Goal: Task Accomplishment & Management: Manage account settings

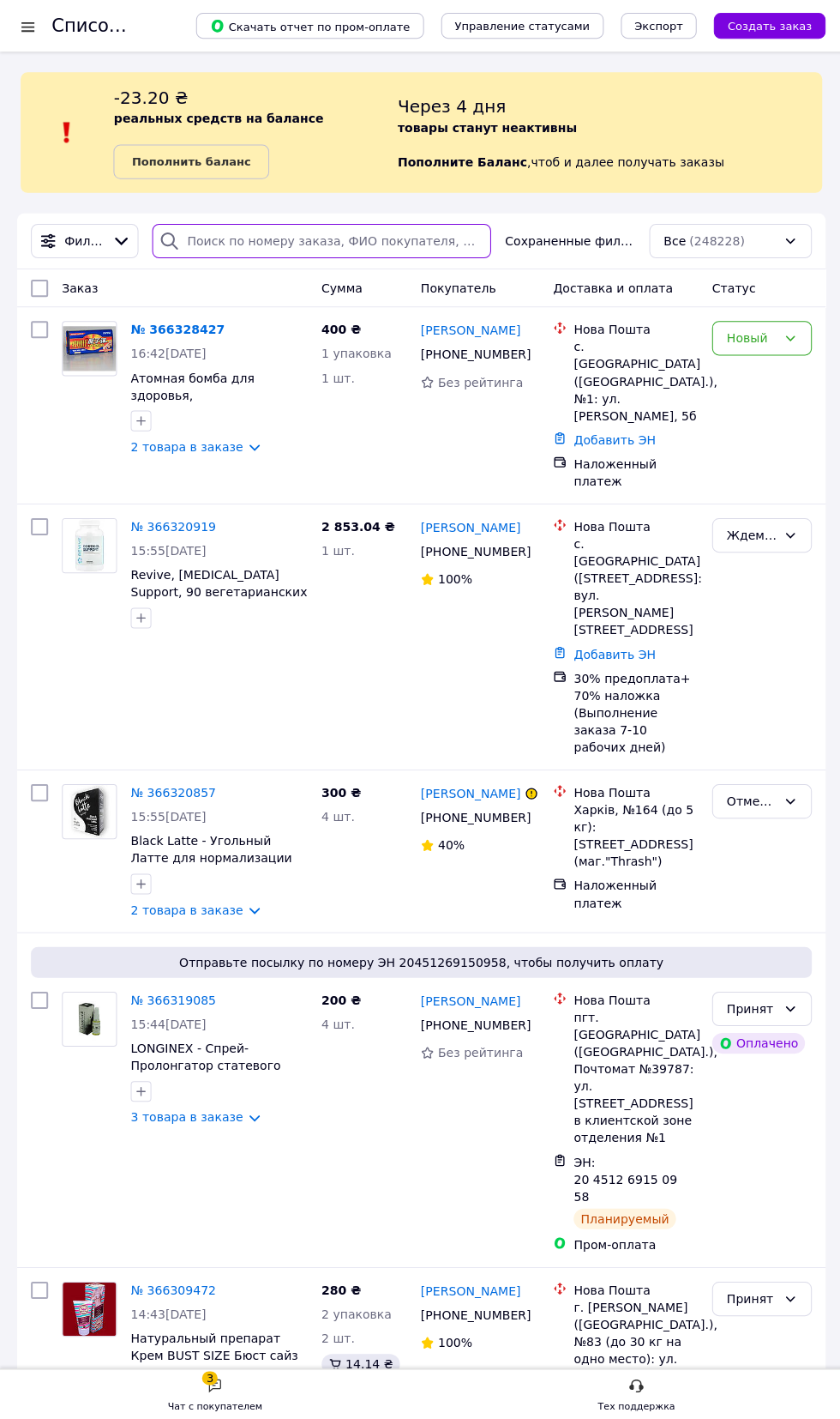
paste input "365757867"
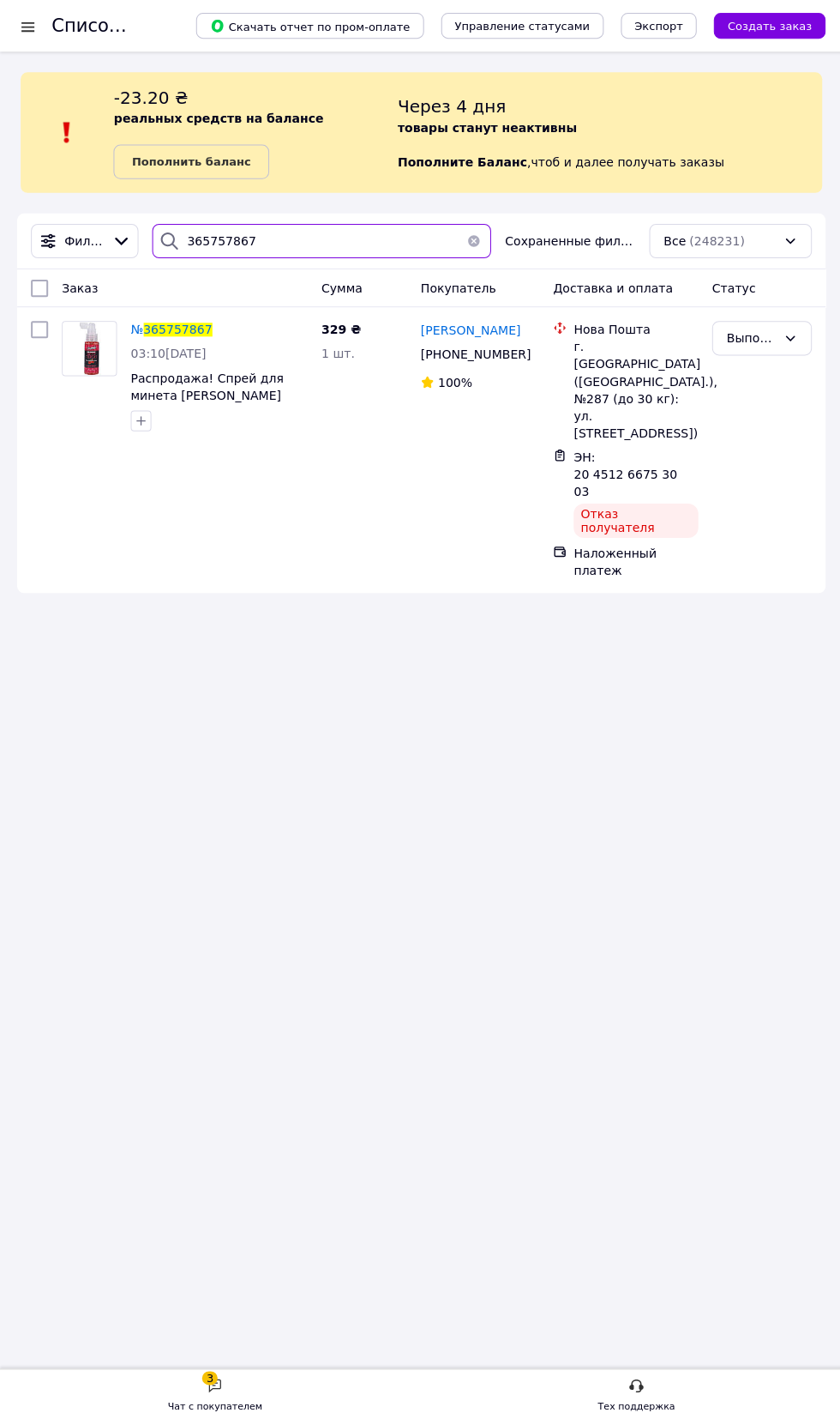
type input "365757867"
click at [153, 287] on div "Заказ" at bounding box center [185, 286] width 259 height 31
click at [153, 292] on div "Заказ" at bounding box center [185, 286] width 259 height 31
click at [154, 325] on span "365757867" at bounding box center [177, 329] width 68 height 14
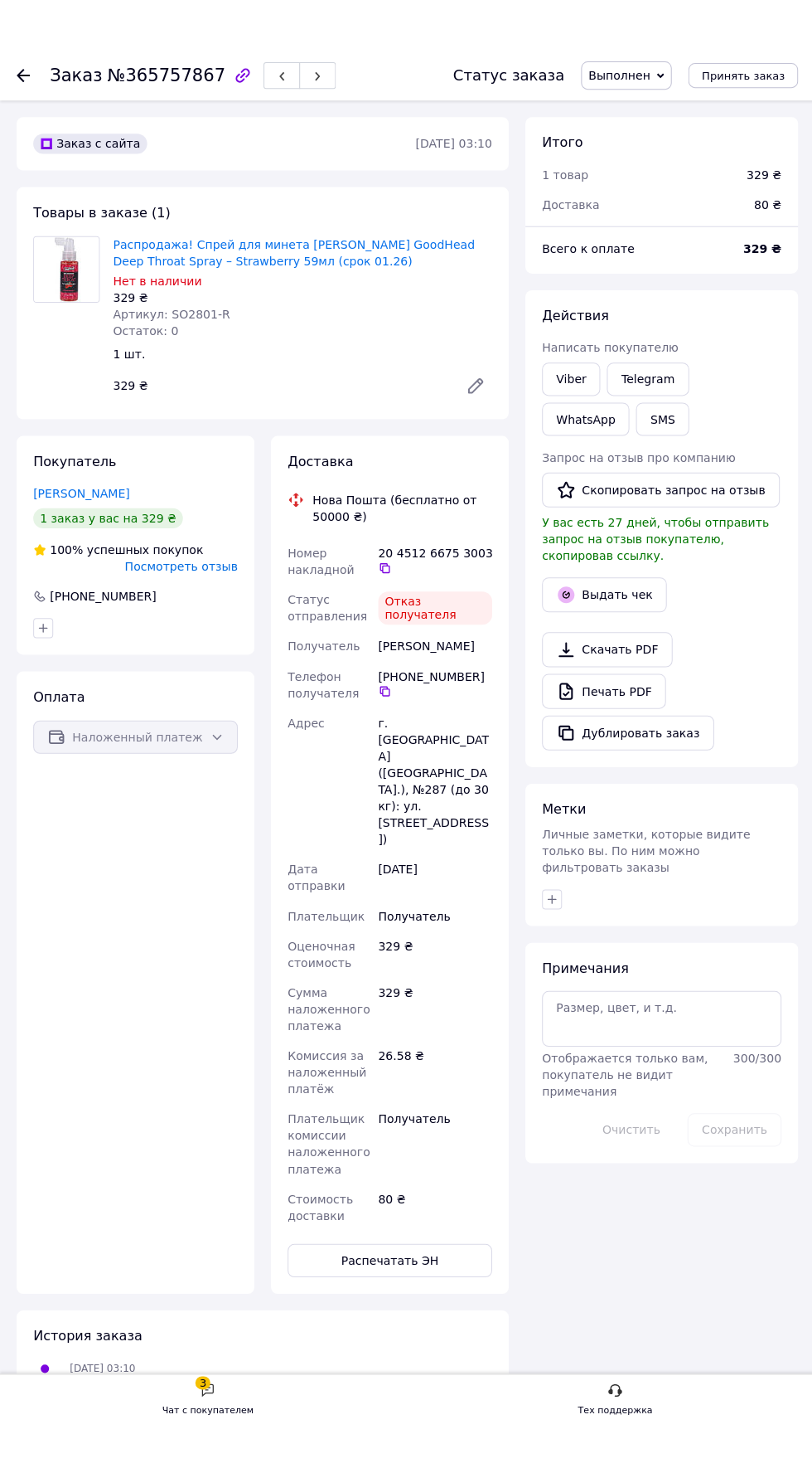
scroll to position [76, 0]
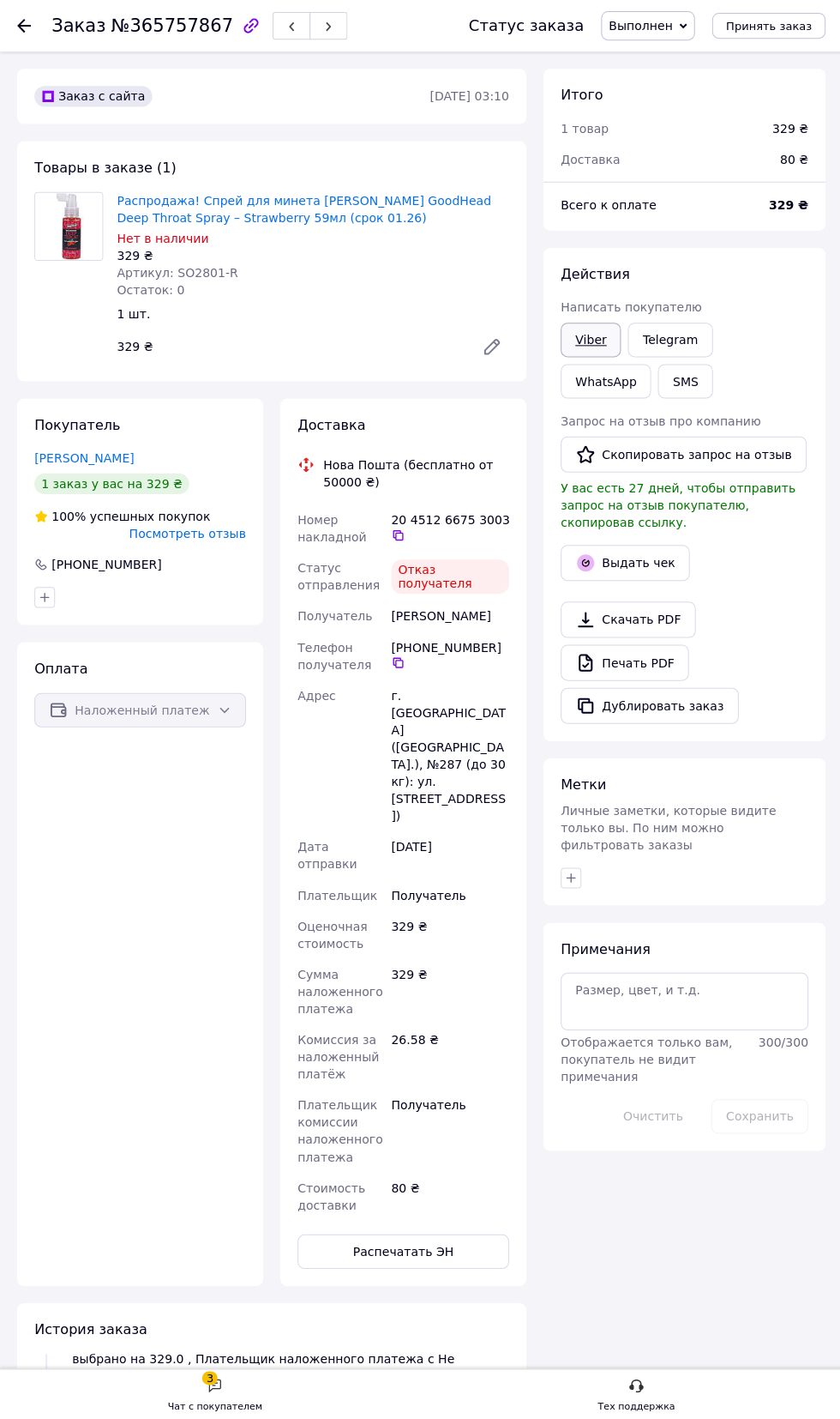
click at [601, 335] on link "Viber" at bounding box center [588, 339] width 60 height 35
click at [219, 1401] on div "Чат с покупателем" at bounding box center [214, 1401] width 95 height 17
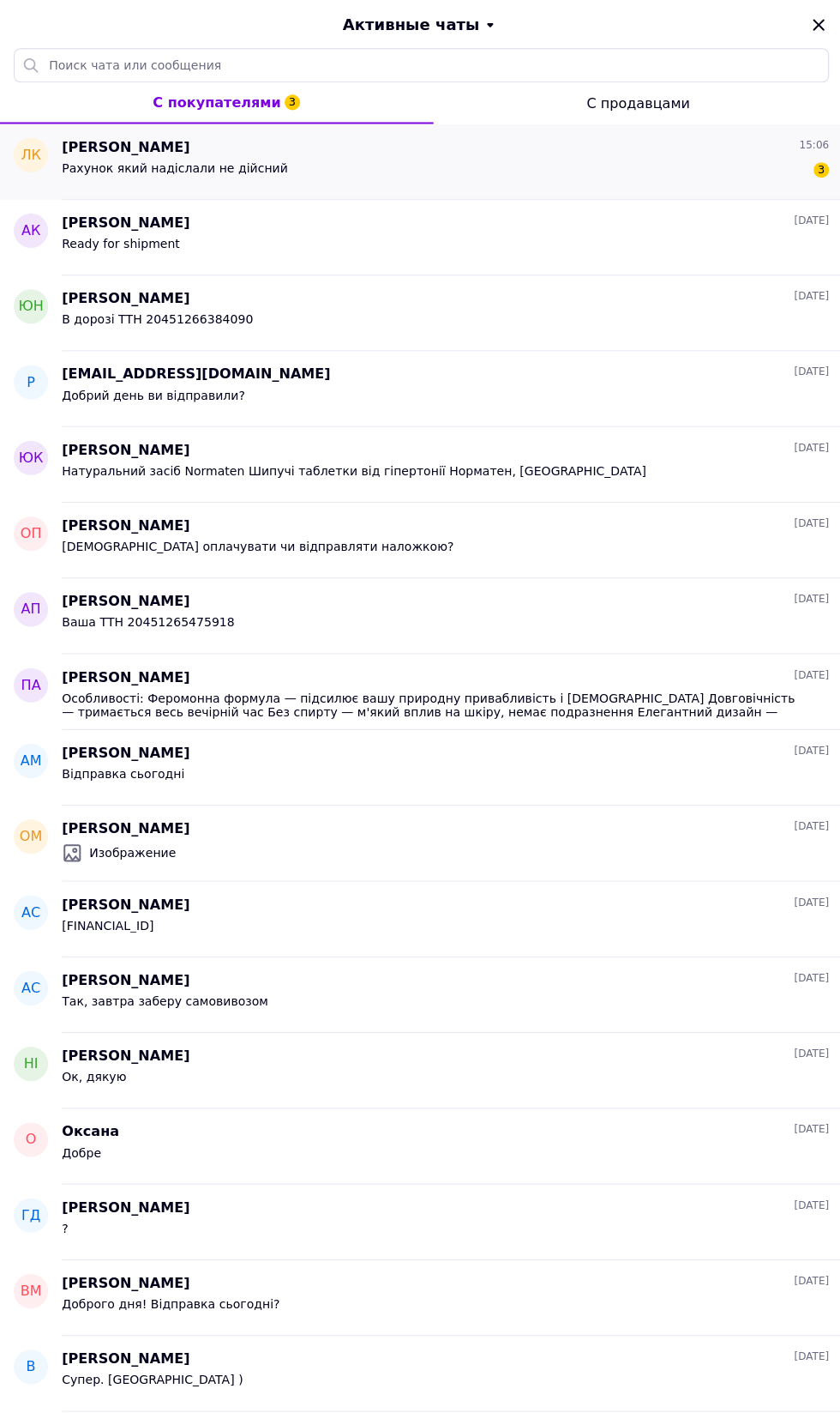
click at [774, 182] on div "Рахунок який надіслали не дійсний 3" at bounding box center [444, 171] width 765 height 28
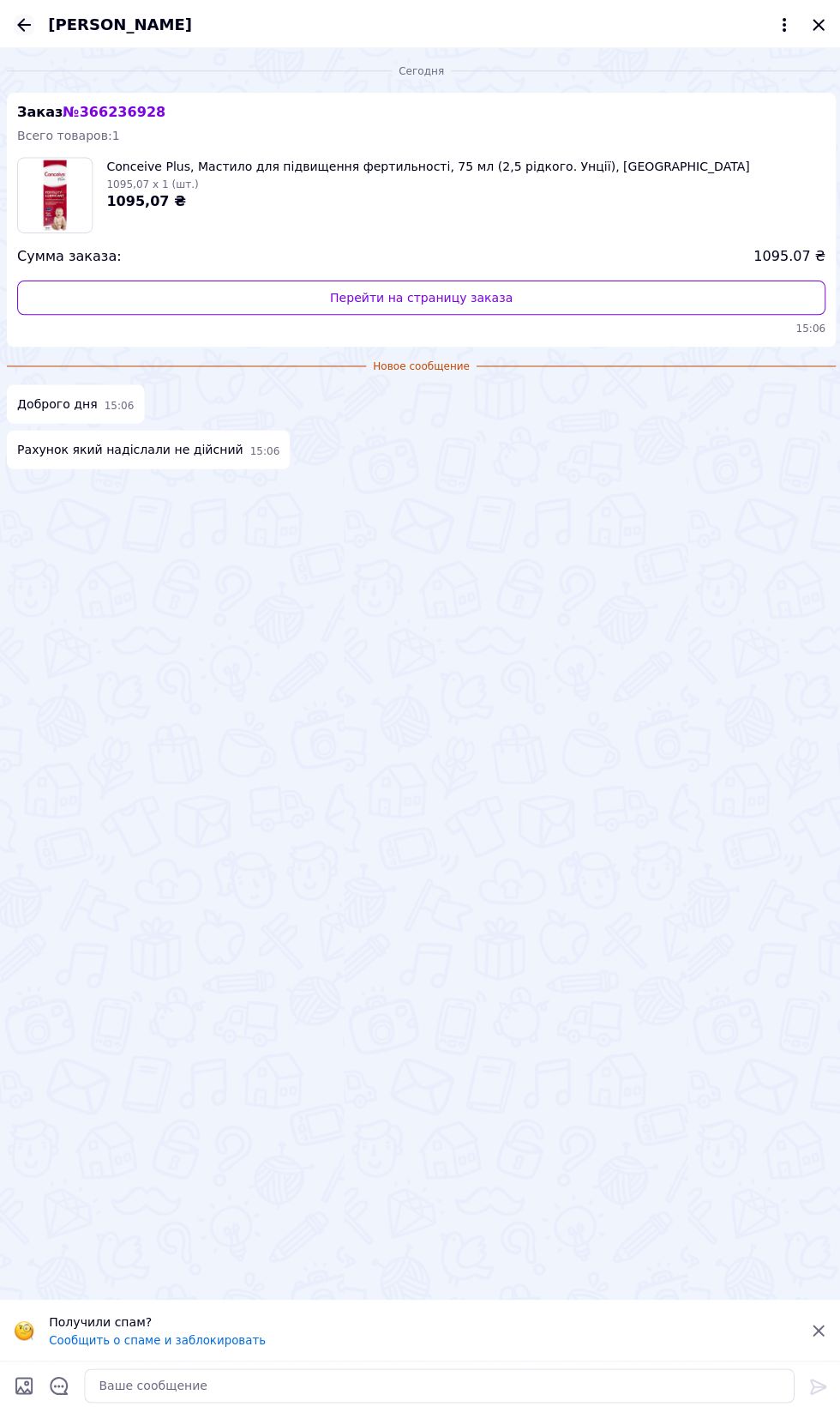
click at [34, 28] on icon "Назад" at bounding box center [24, 25] width 21 height 21
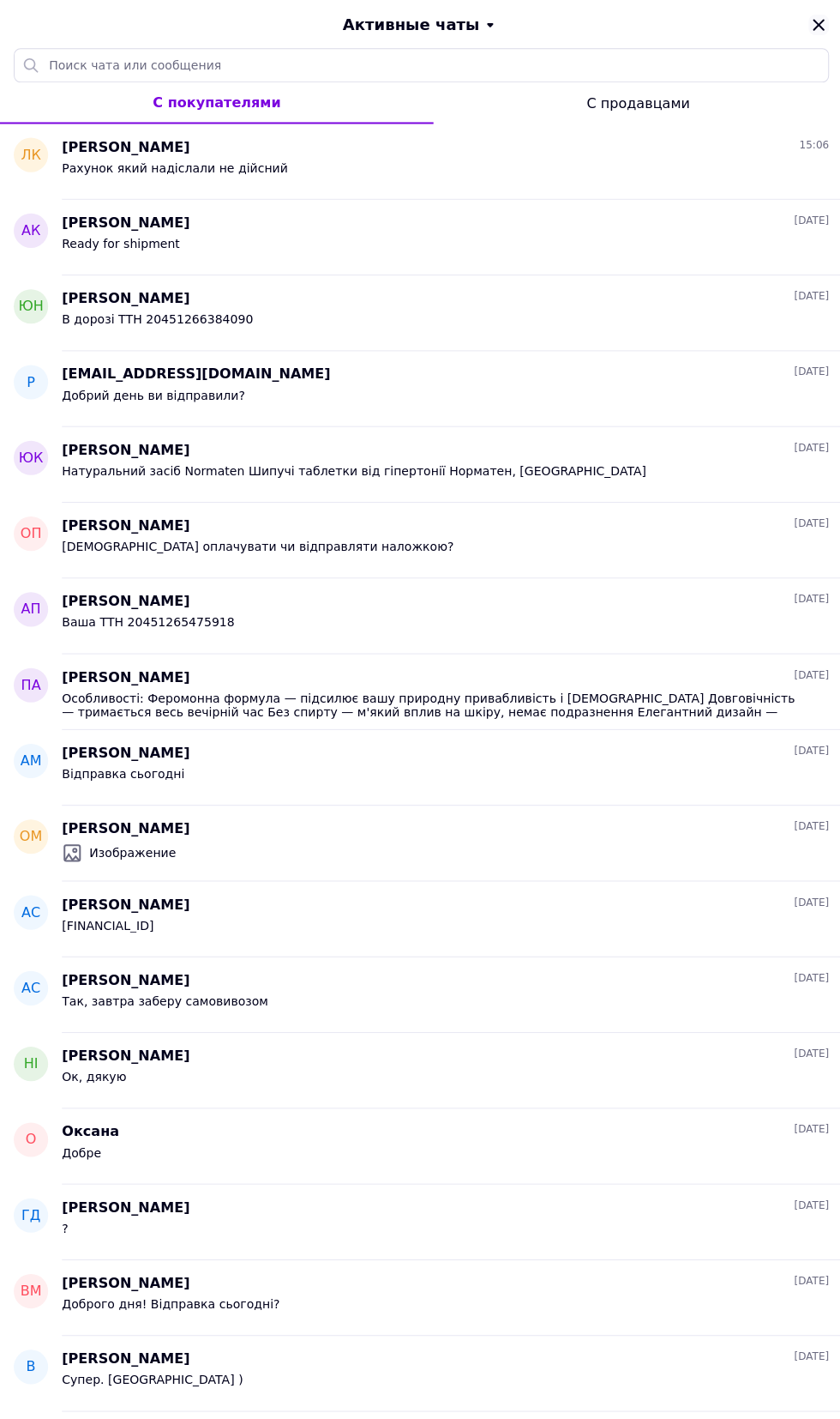
click at [815, 24] on icon "Закрыть" at bounding box center [815, 24] width 11 height 11
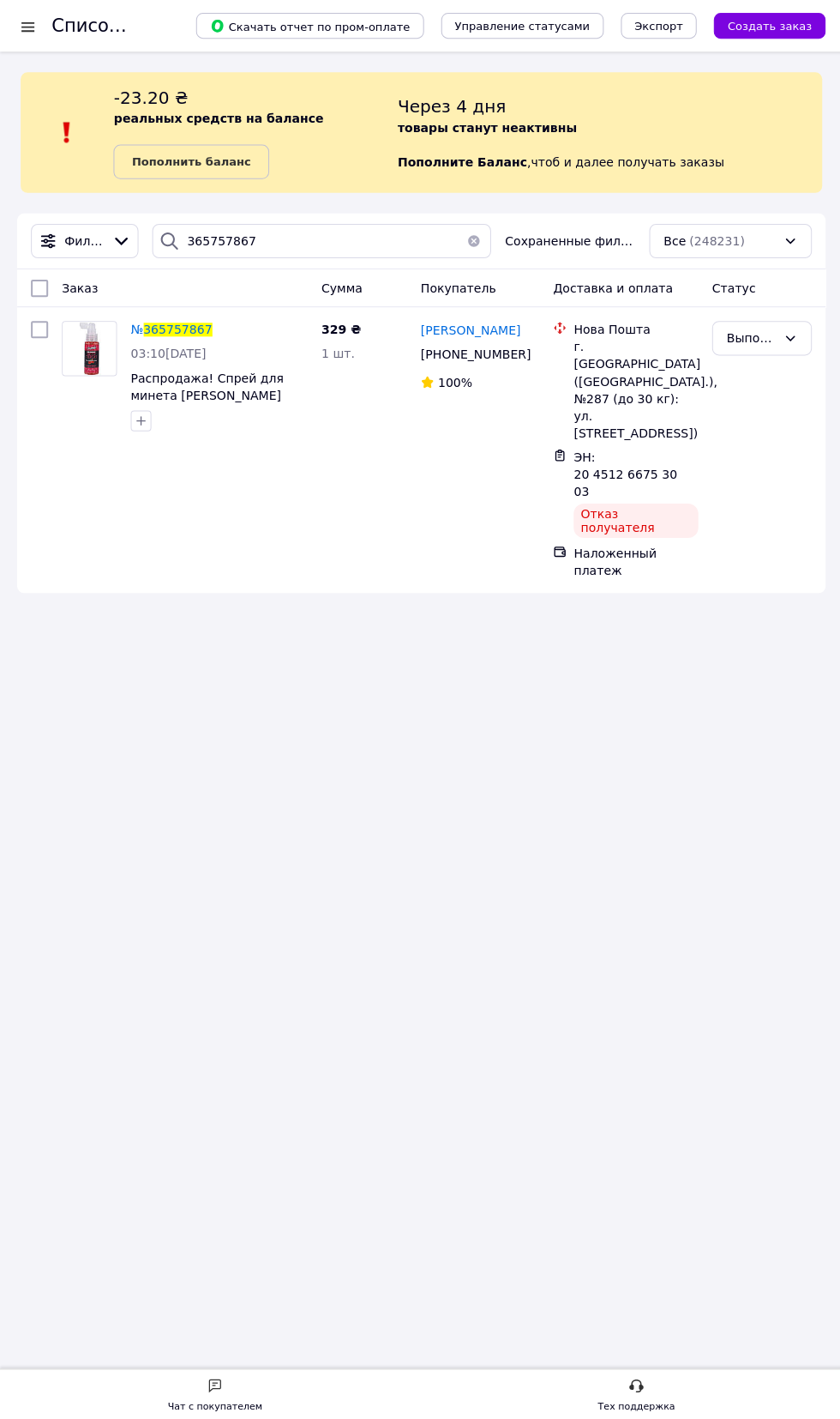
click at [473, 255] on button "button" at bounding box center [472, 240] width 35 height 35
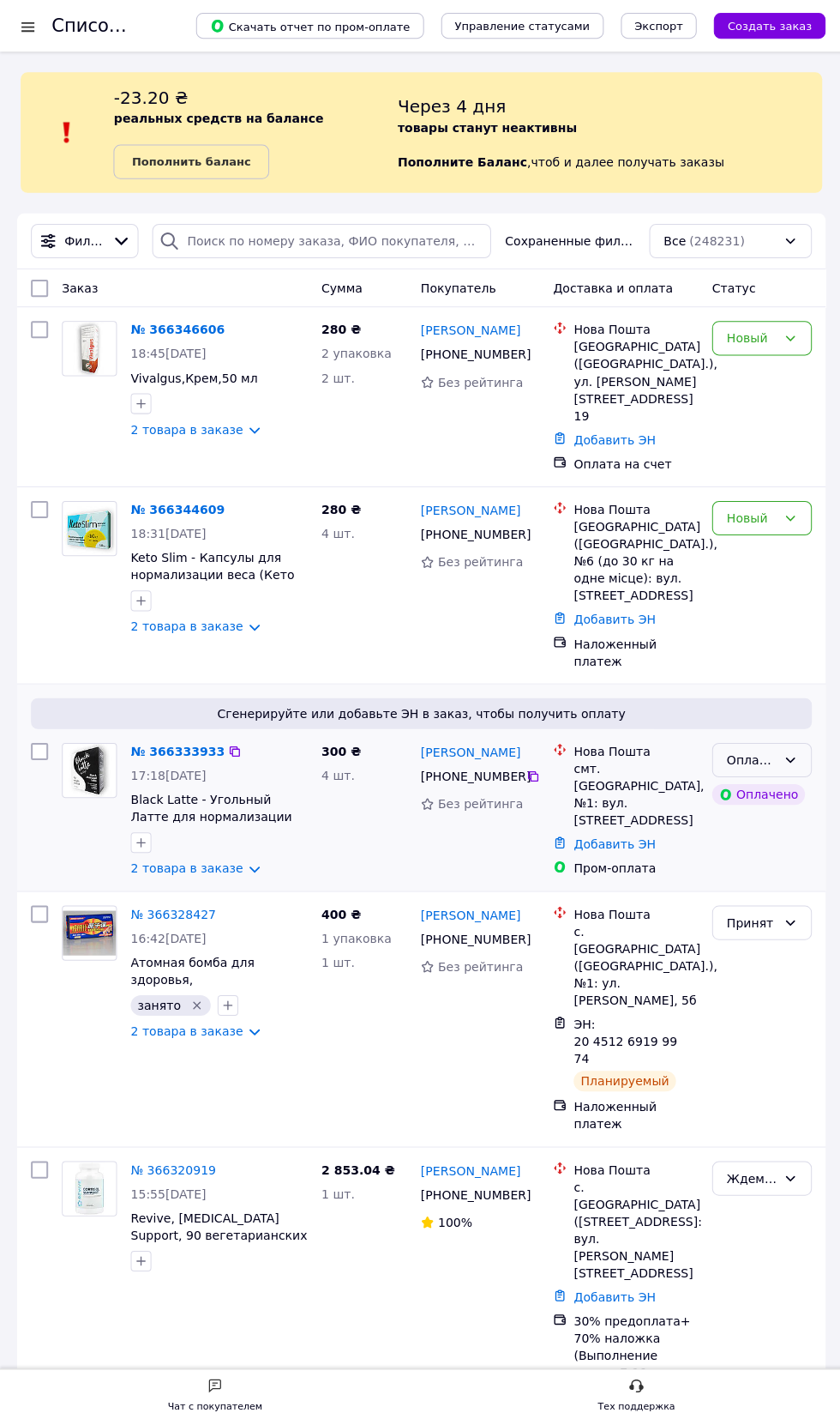
click at [773, 748] on div "Оплаченный" at bounding box center [749, 756] width 49 height 19
click at [779, 747] on li "Принят" at bounding box center [759, 757] width 98 height 31
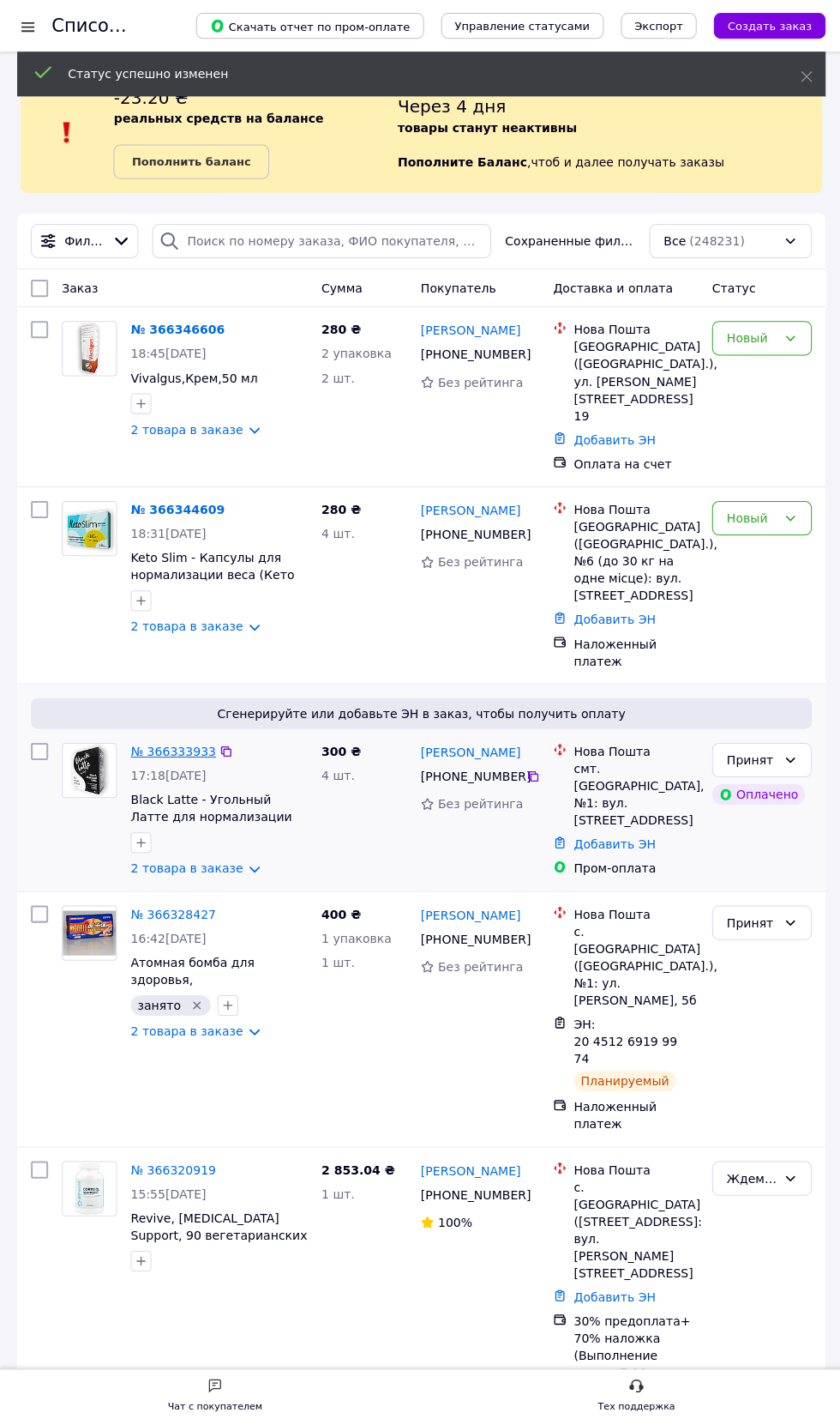
click at [186, 742] on link "№ 366333933" at bounding box center [173, 749] width 85 height 14
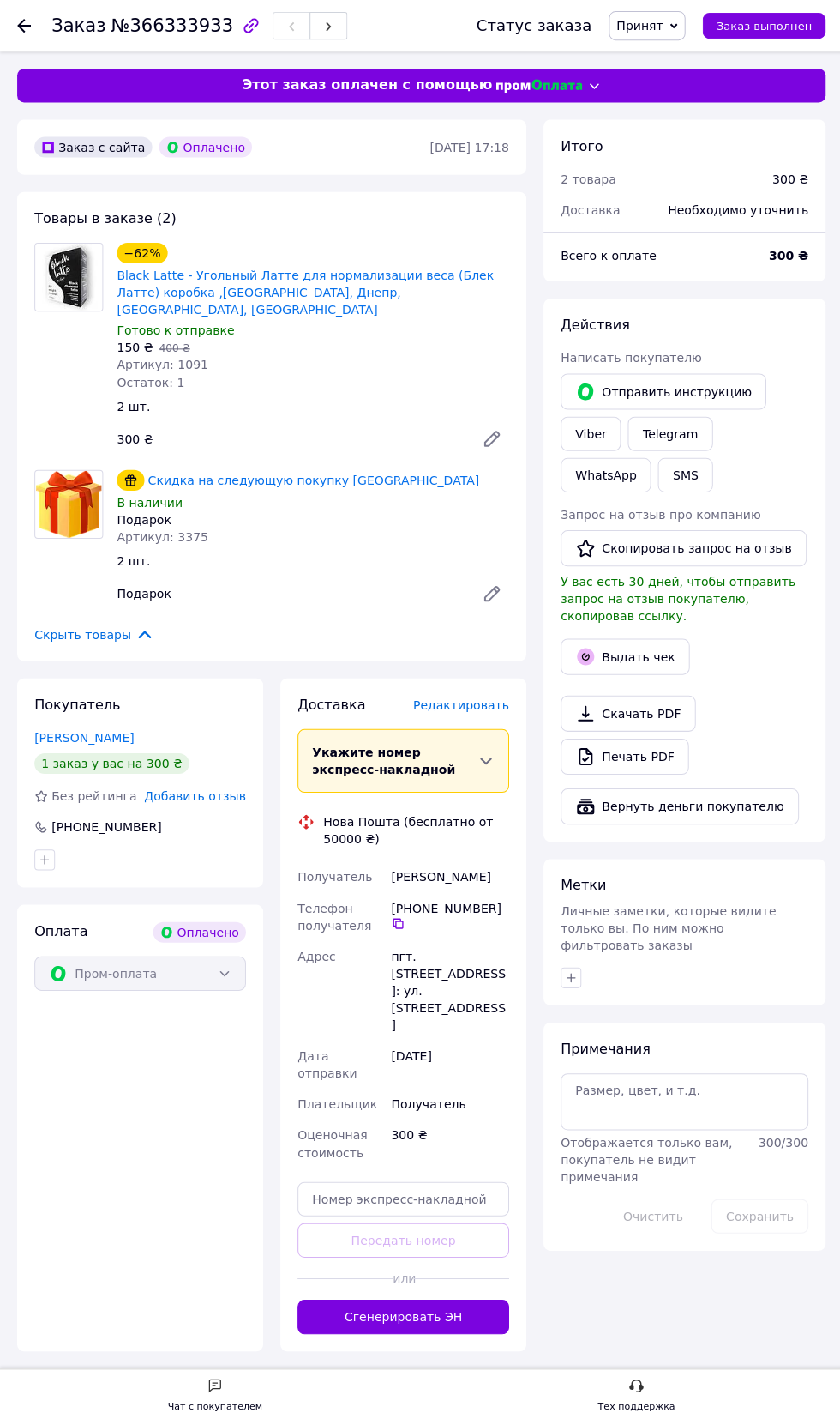
click at [456, 695] on span "Редактировать" at bounding box center [459, 702] width 96 height 14
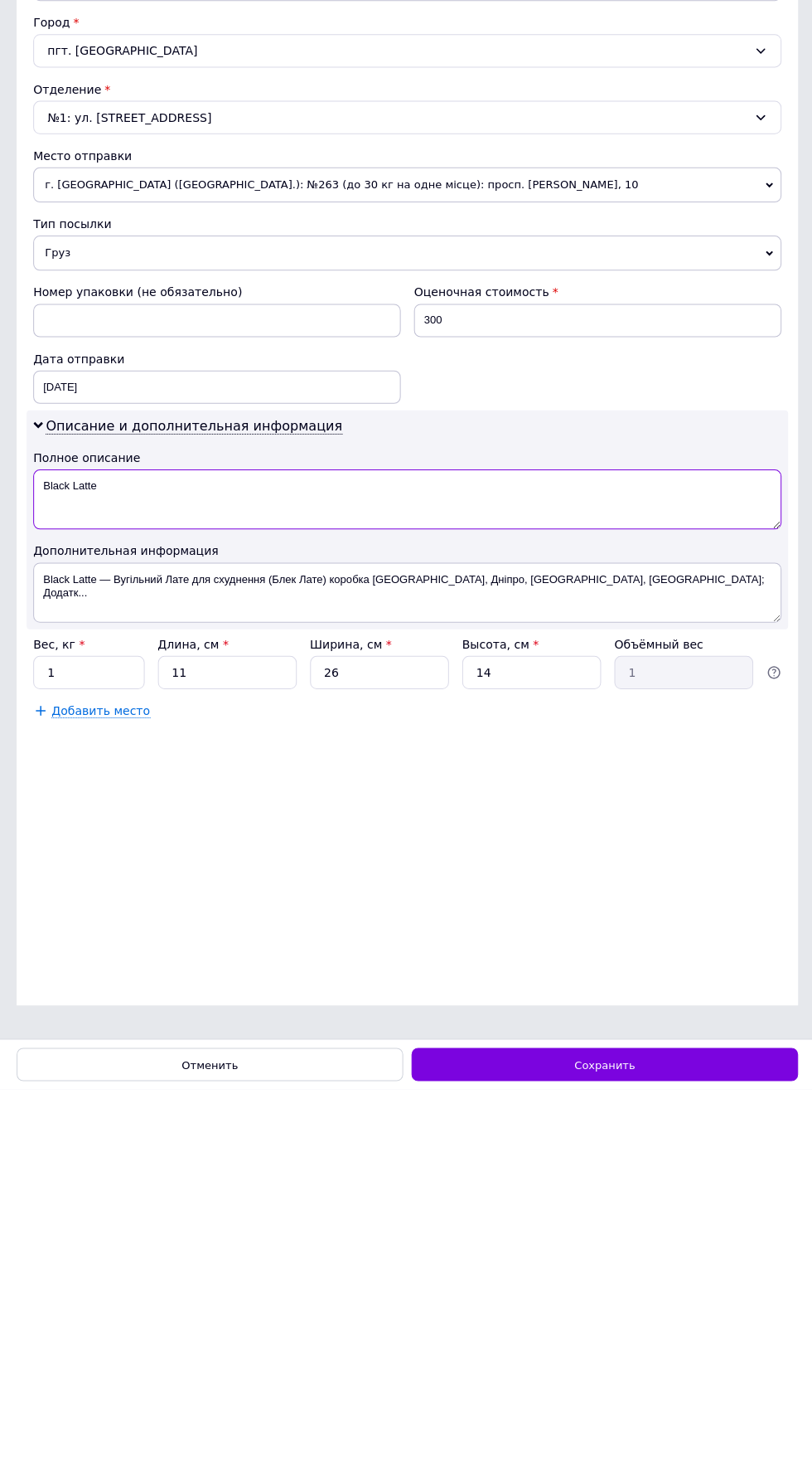
click at [54, 866] on textarea "Black Latte" at bounding box center [406, 885] width 746 height 60
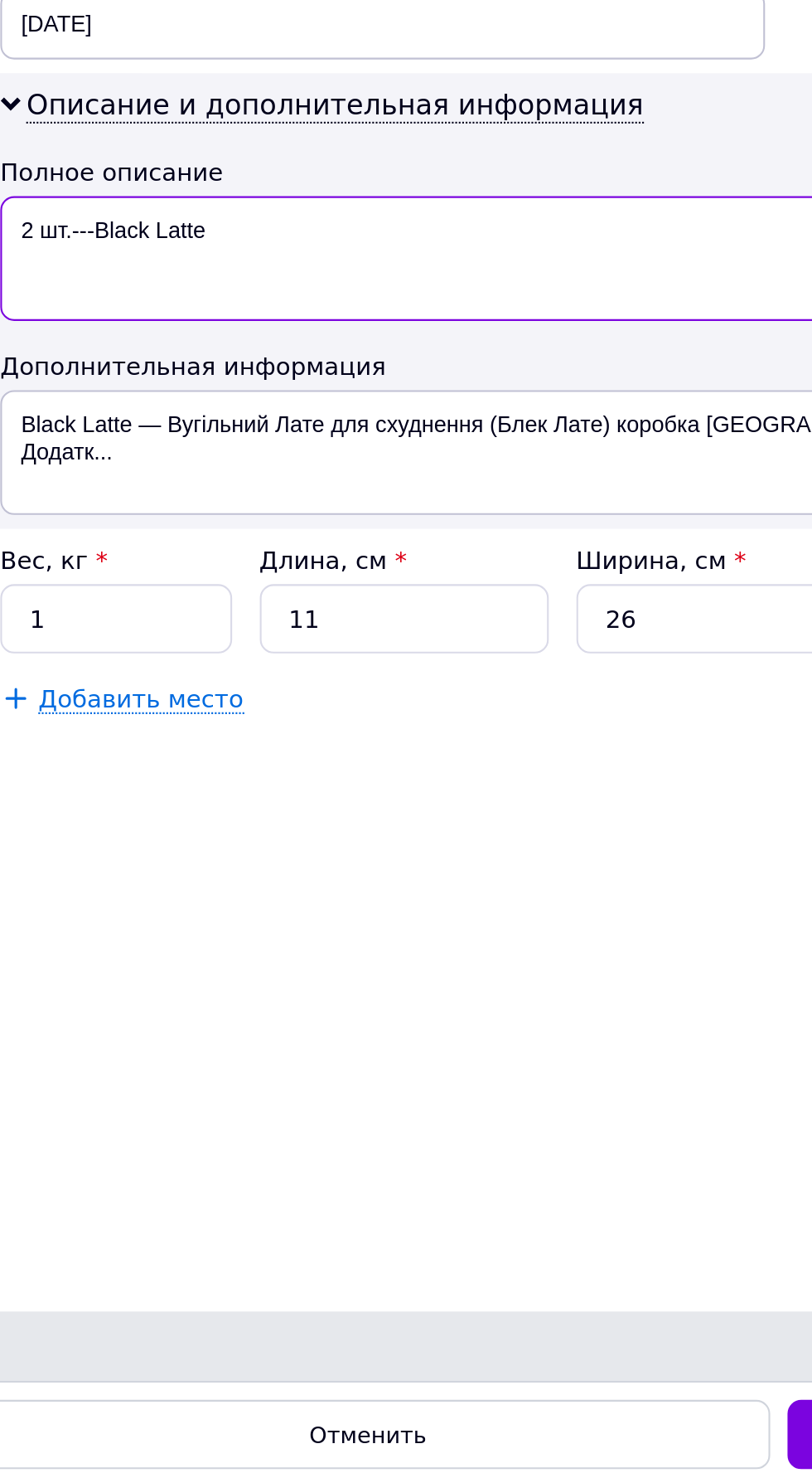
type textarea "2 шт.---Black Latte"
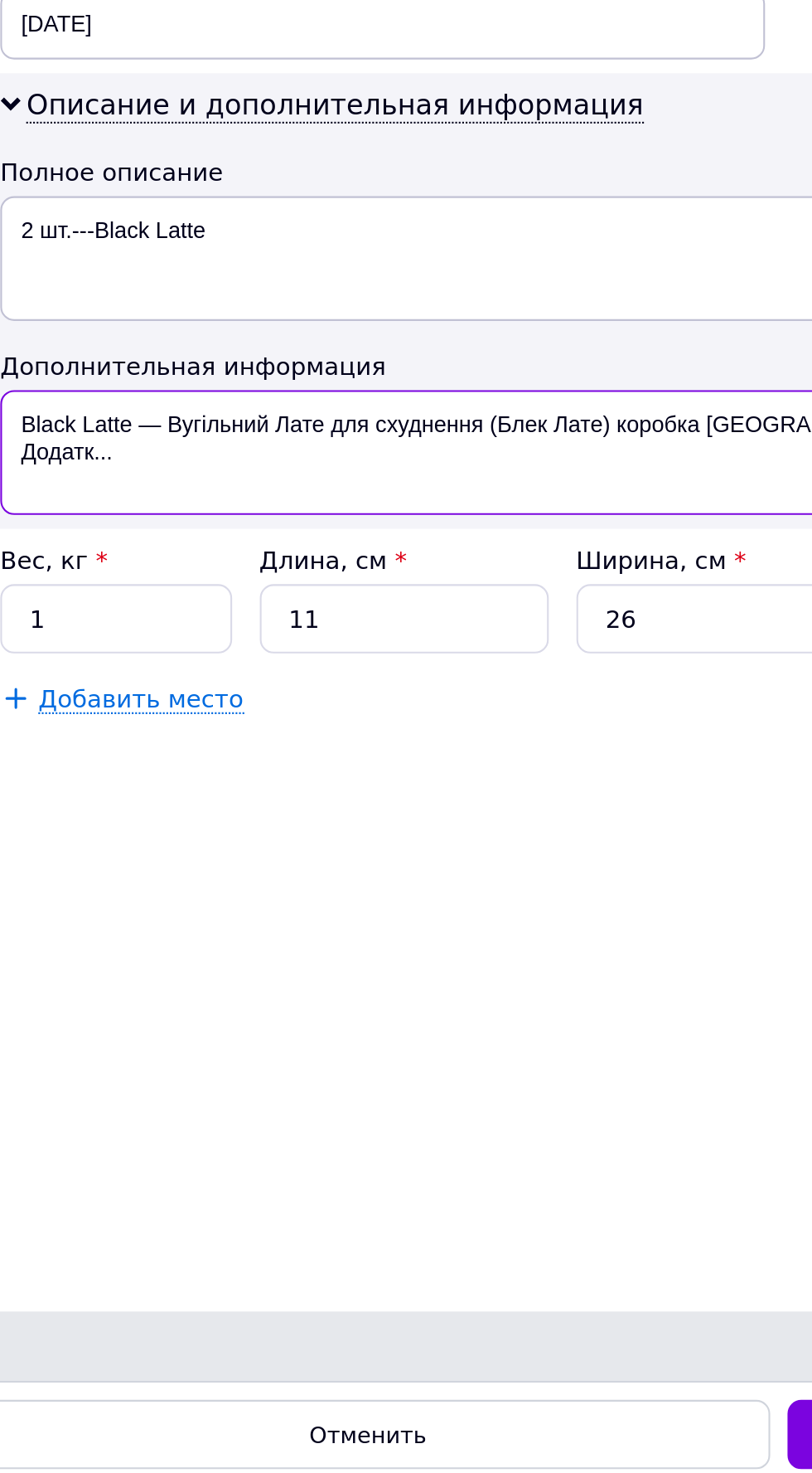
click at [55, 960] on textarea "Black Latte — Вугільний Лате для схуднення (Блек Лате) коробка [GEOGRAPHIC_DATA…" at bounding box center [406, 978] width 746 height 60
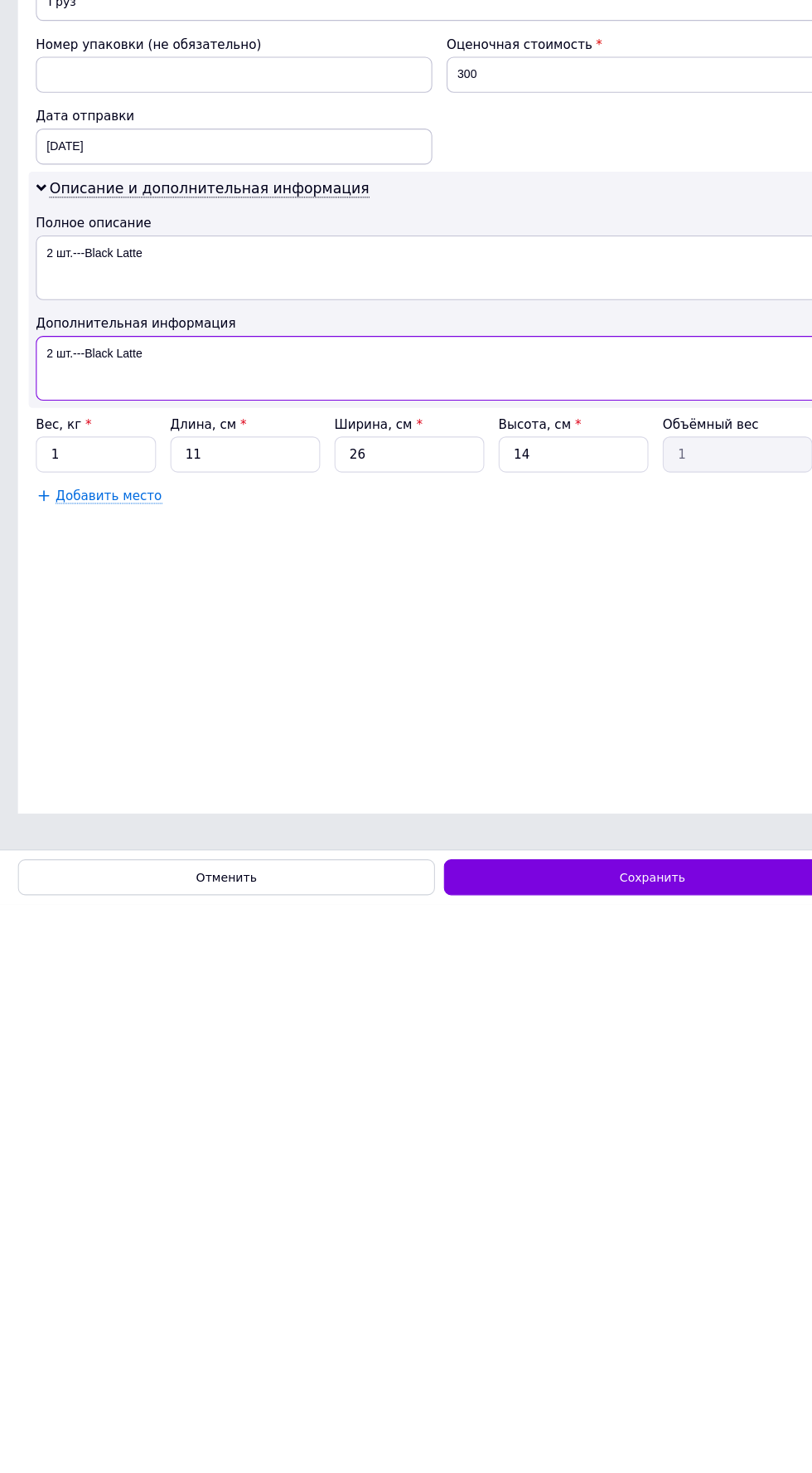
type textarea "2 шт.---Black Latte"
click at [94, 1053] on input "1" at bounding box center [89, 1057] width 111 height 33
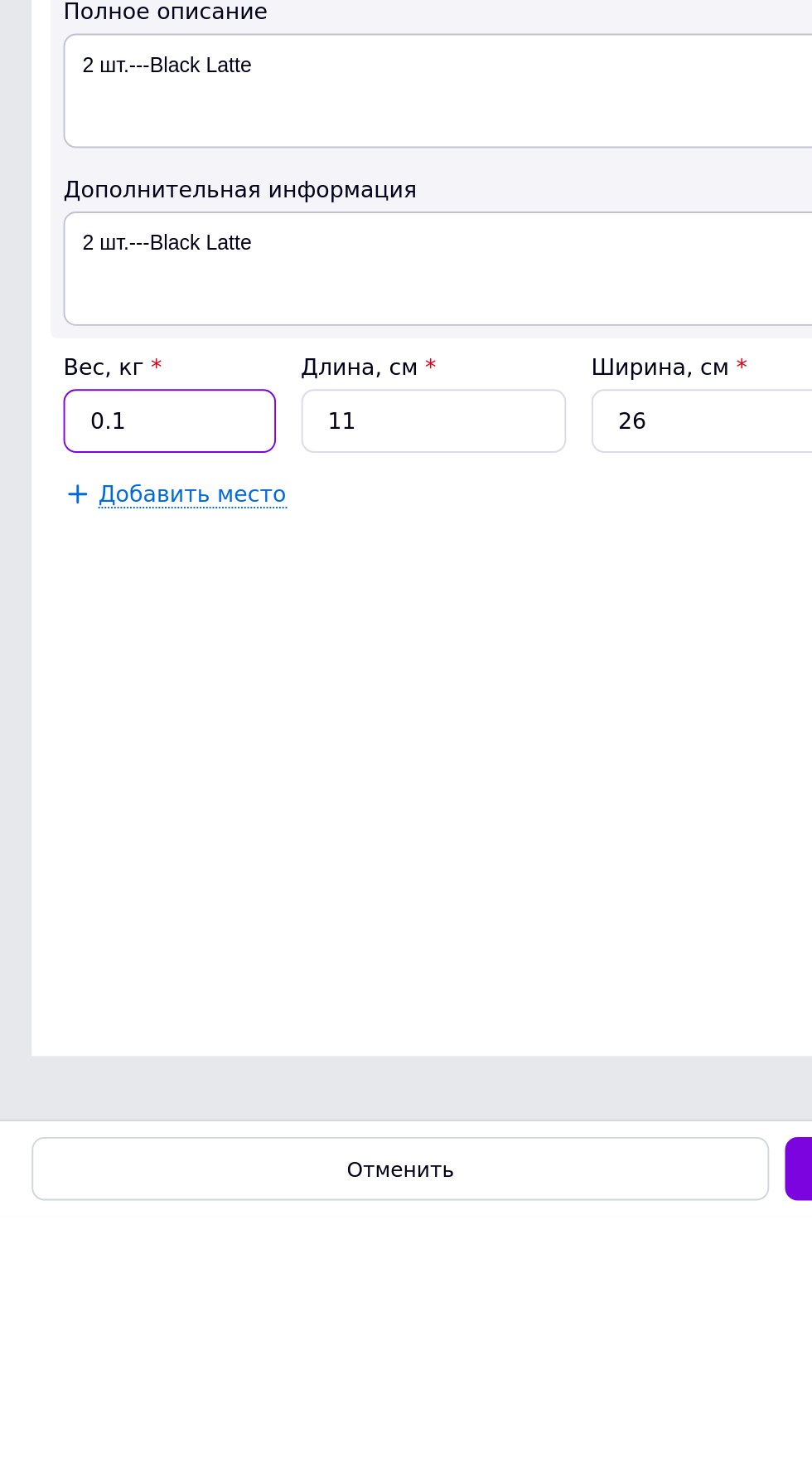
type input "0.1"
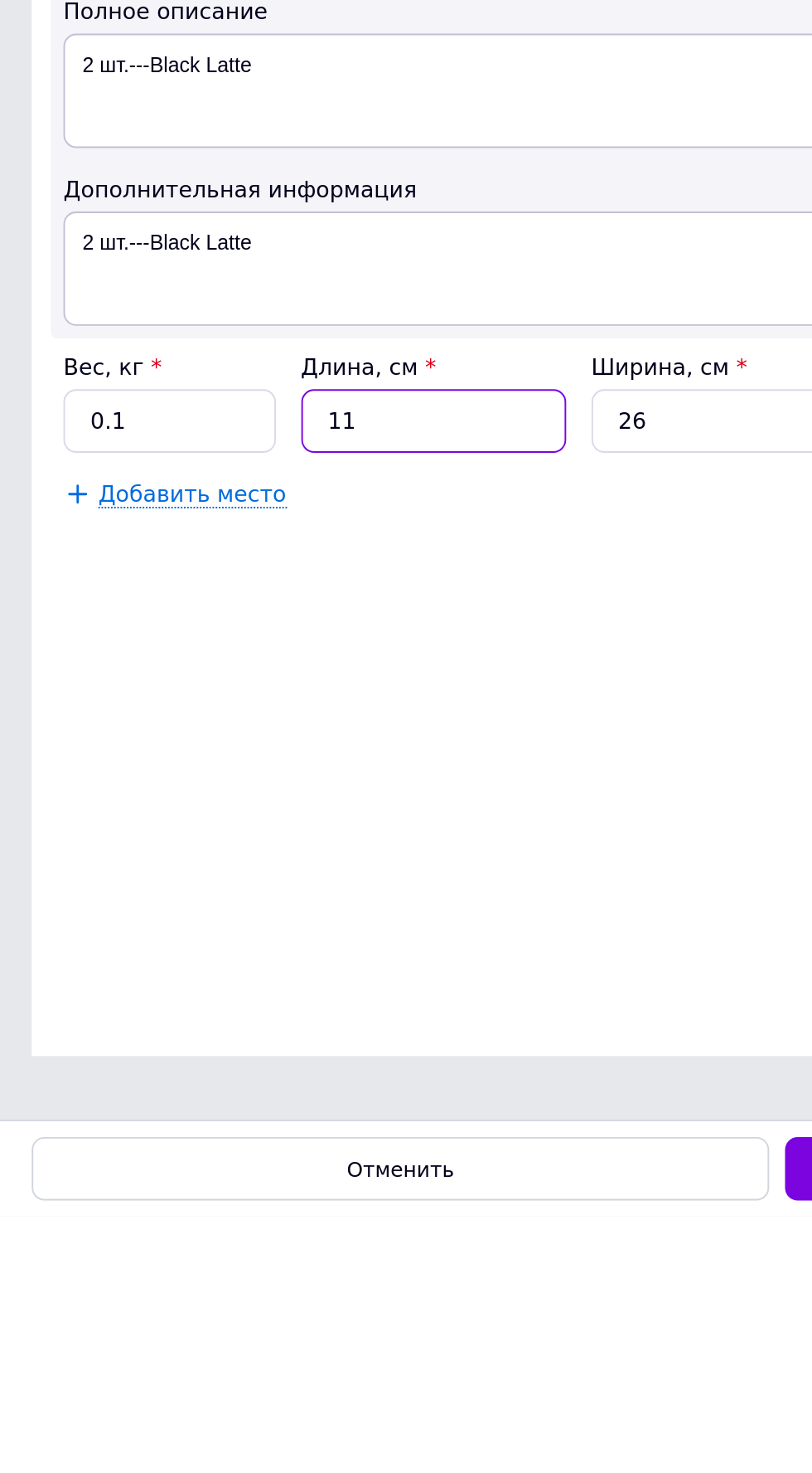
click at [237, 1044] on input "11" at bounding box center [226, 1057] width 138 height 33
type input "1"
type input "0.1"
type input "5"
type input "0.46"
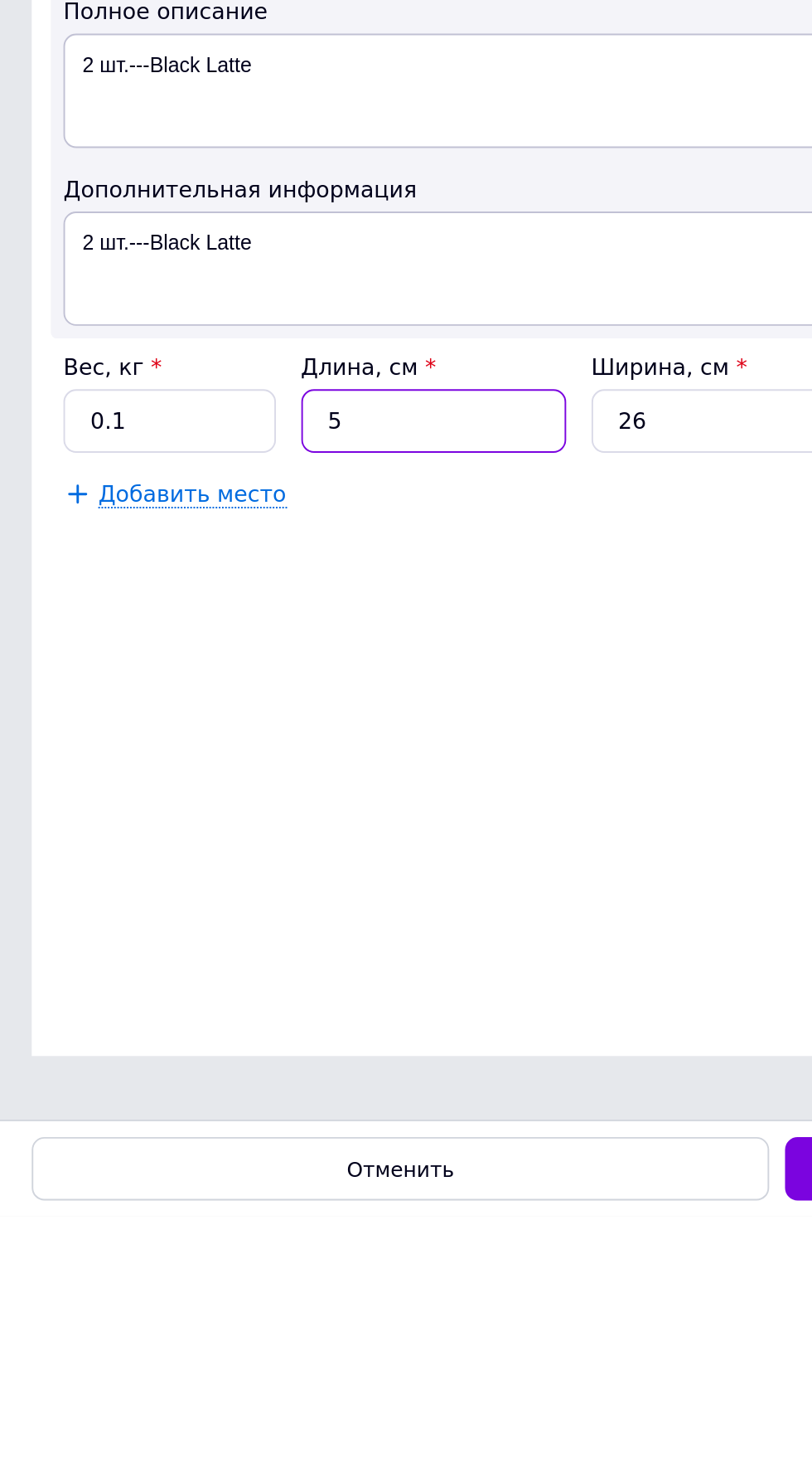
type input "5"
click at [369, 1046] on input "26" at bounding box center [378, 1057] width 138 height 33
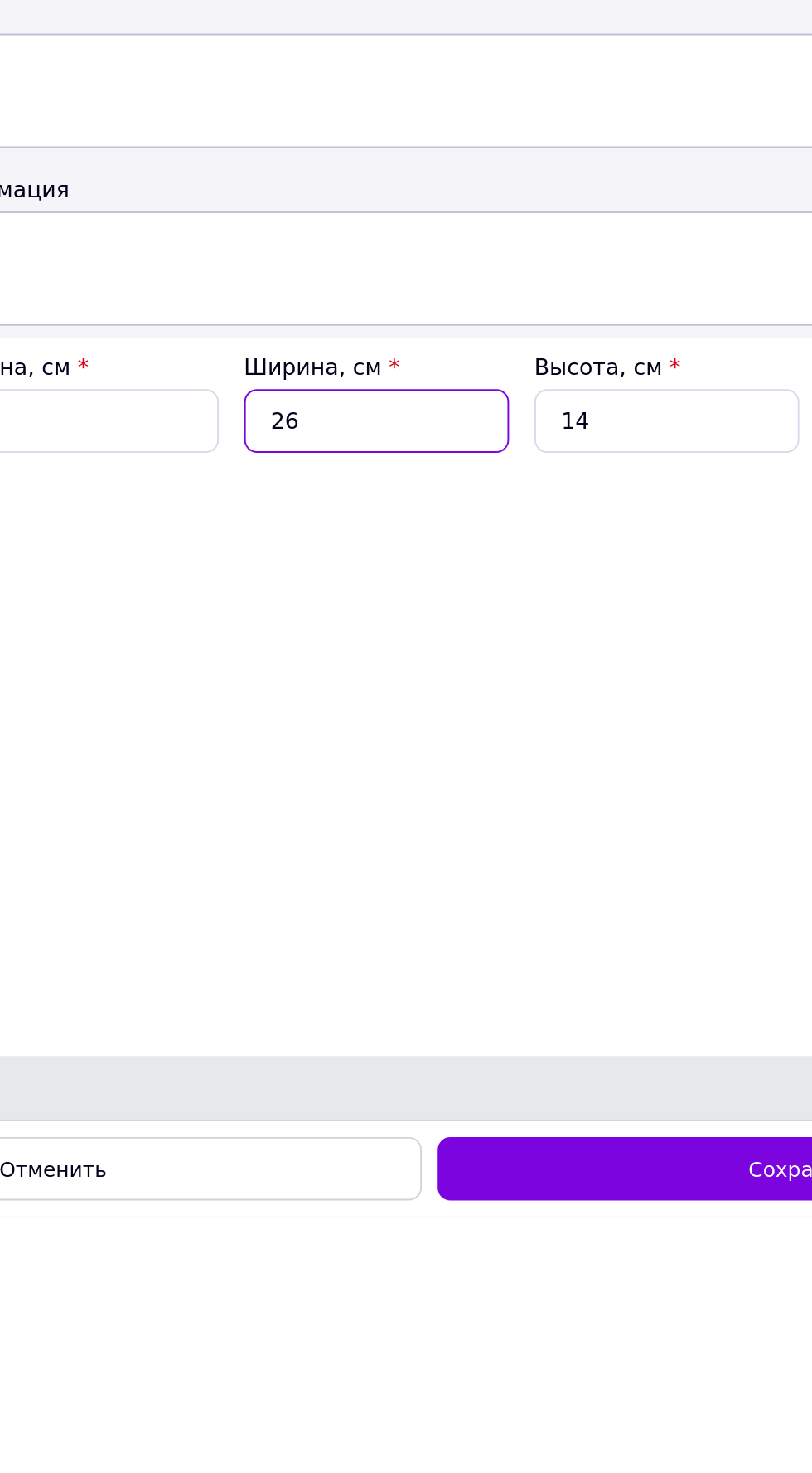
type input "2"
type input "0.1"
type input "5"
type input "0.1"
type input "5"
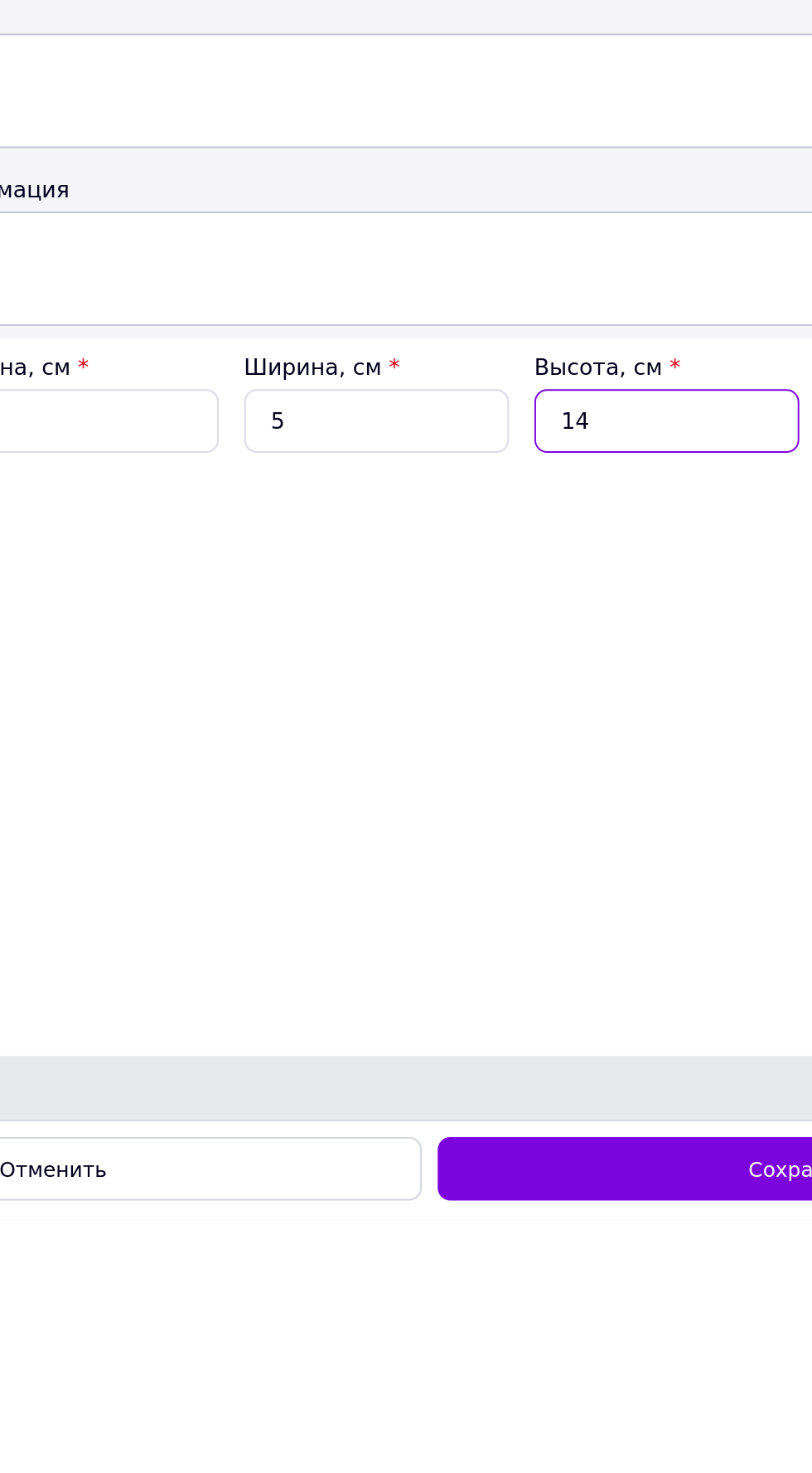
click at [523, 1048] on input "14" at bounding box center [530, 1057] width 138 height 33
type input "1"
type input "5"
type input "0.1"
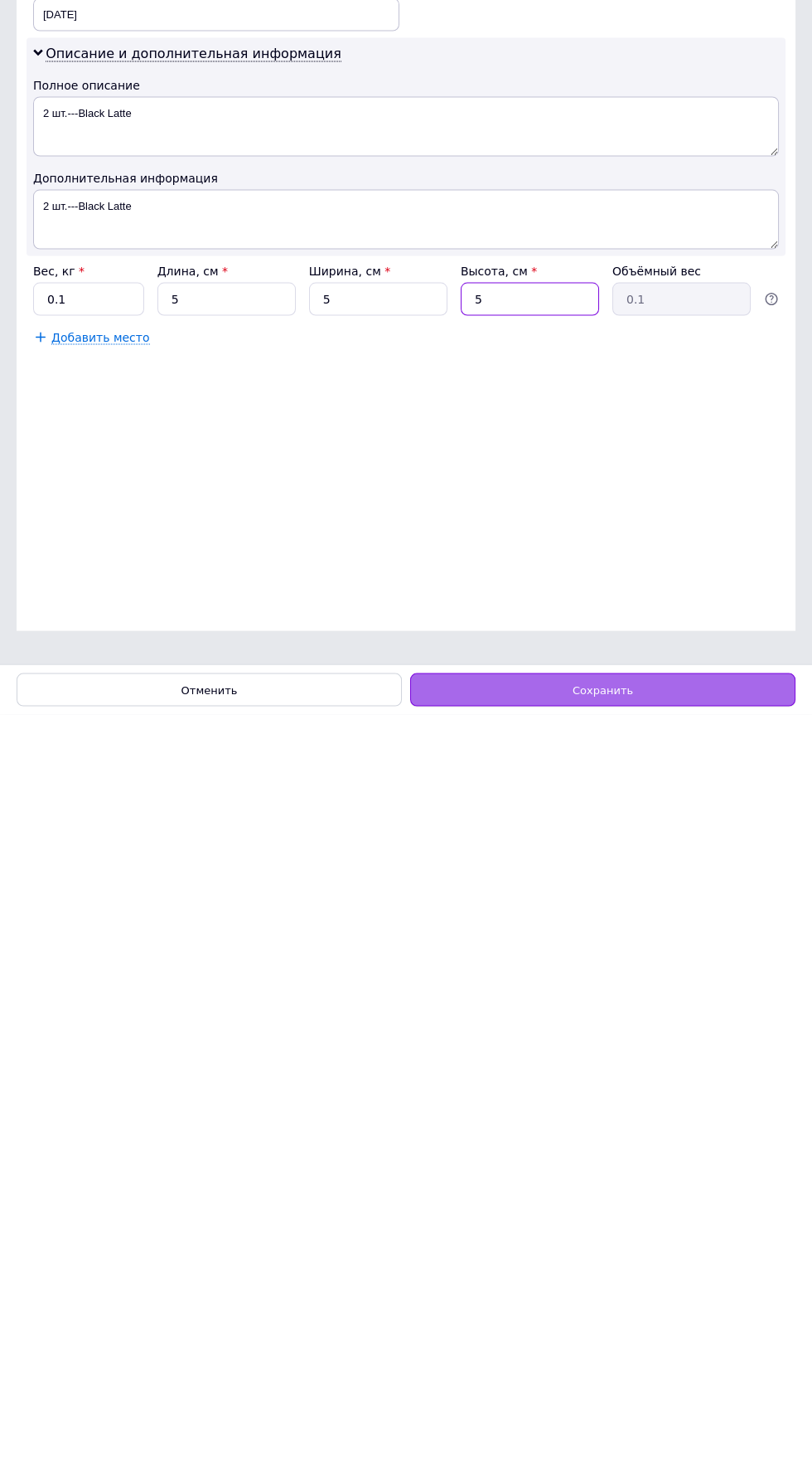
type input "5"
click at [620, 1371] on span "Сохранить" at bounding box center [602, 1448] width 60 height 12
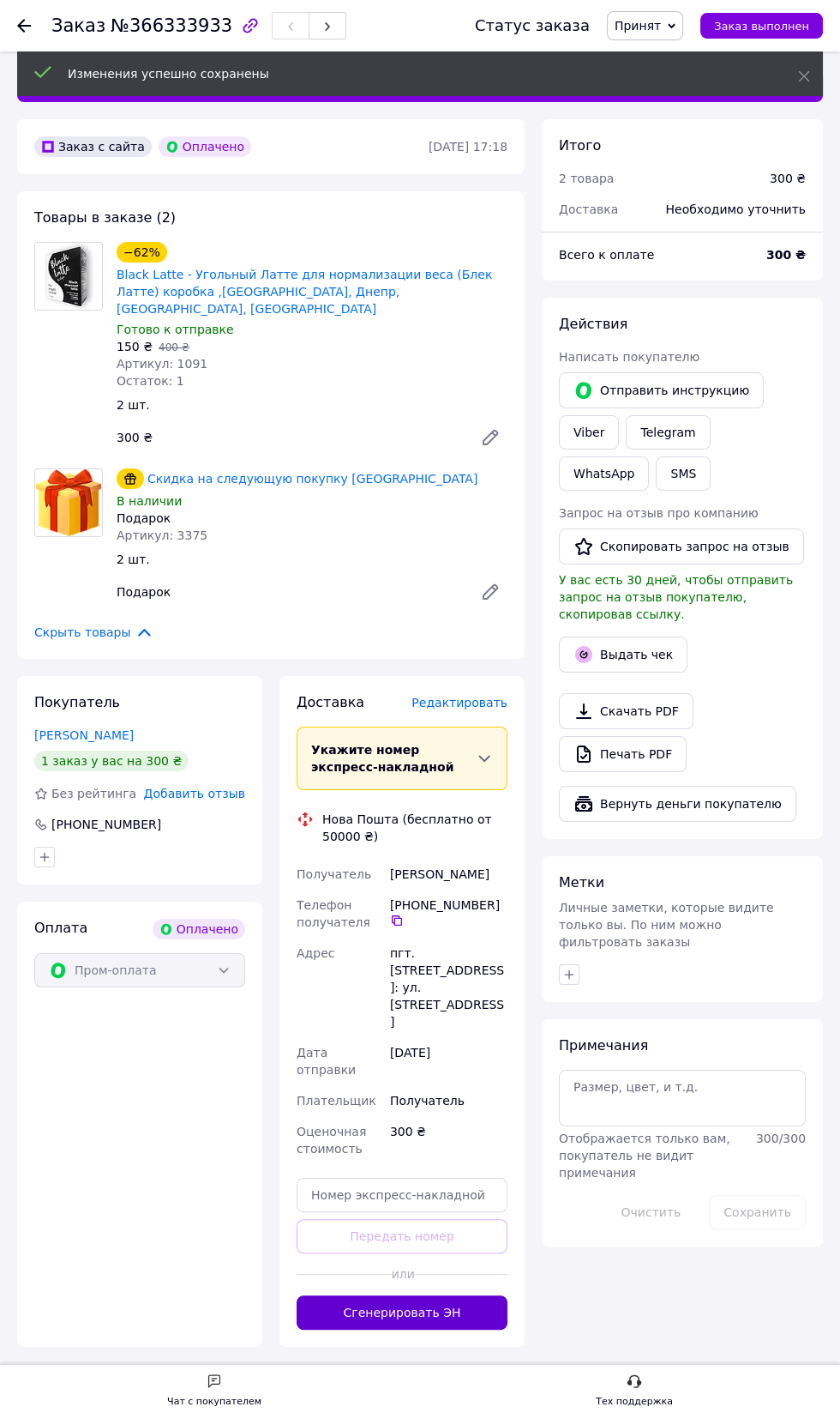
click at [471, 1296] on button "Сгенерировать ЭН" at bounding box center [403, 1312] width 211 height 35
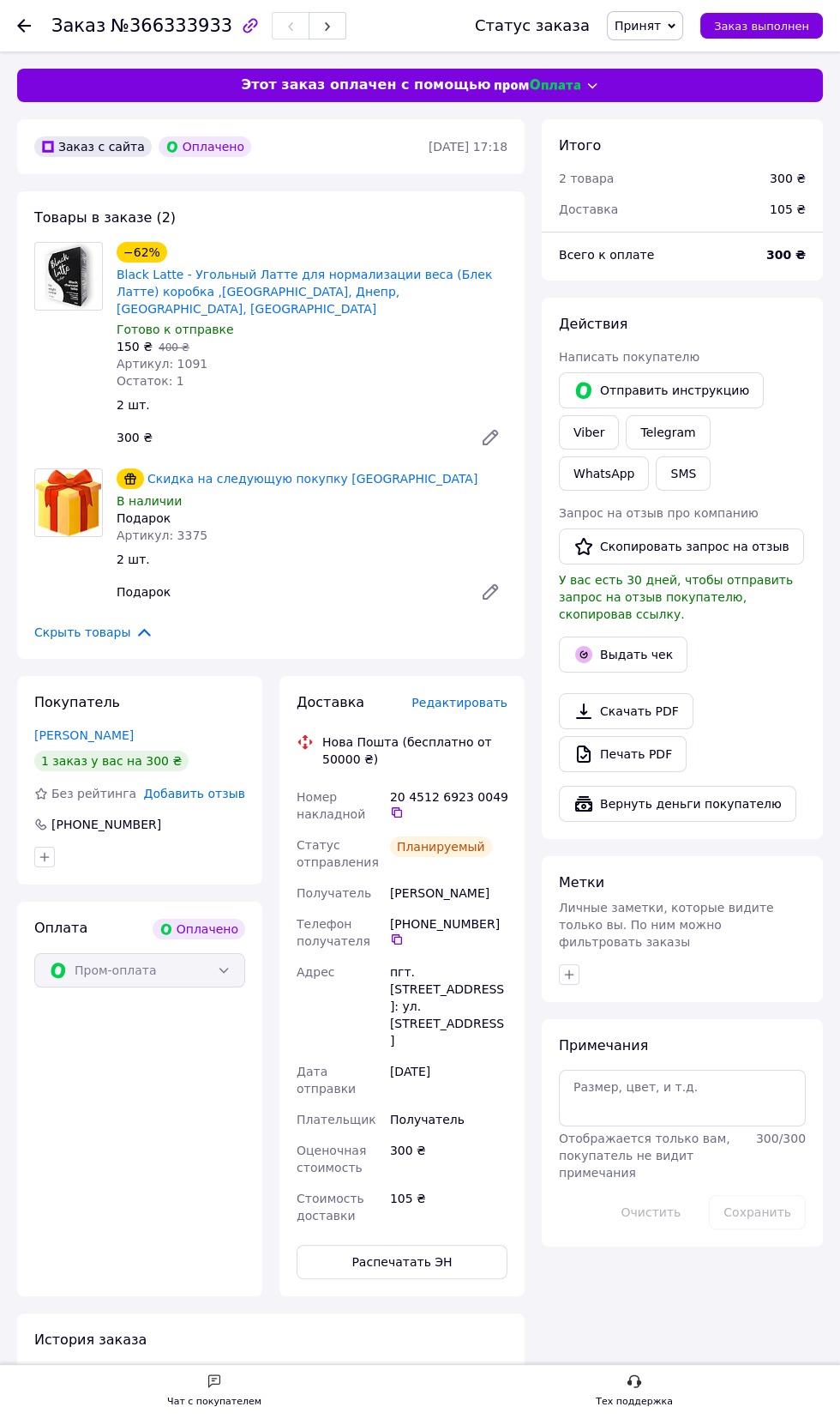
click at [24, 25] on use at bounding box center [24, 26] width 14 height 14
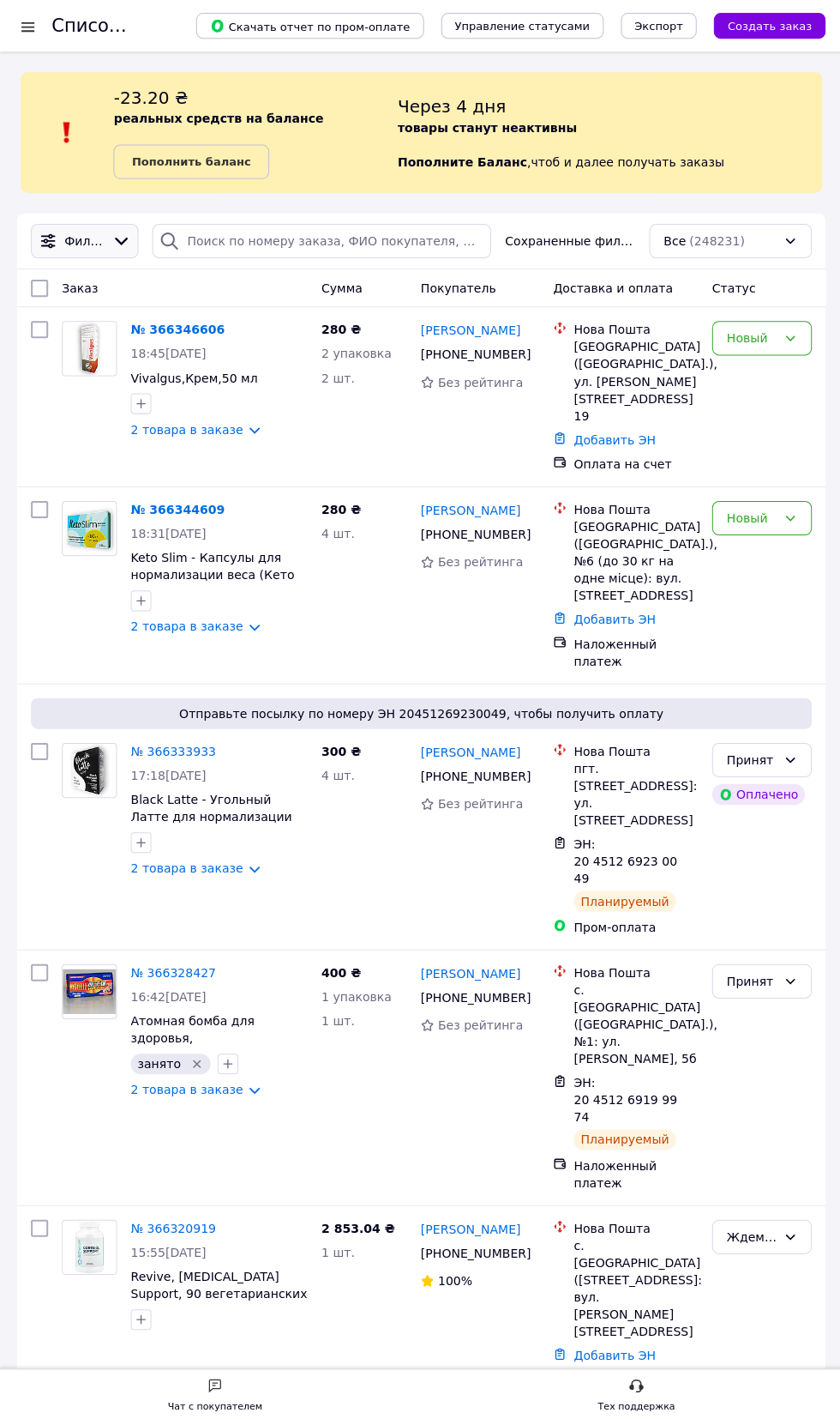
click at [88, 241] on span "Фильтры" at bounding box center [84, 240] width 40 height 17
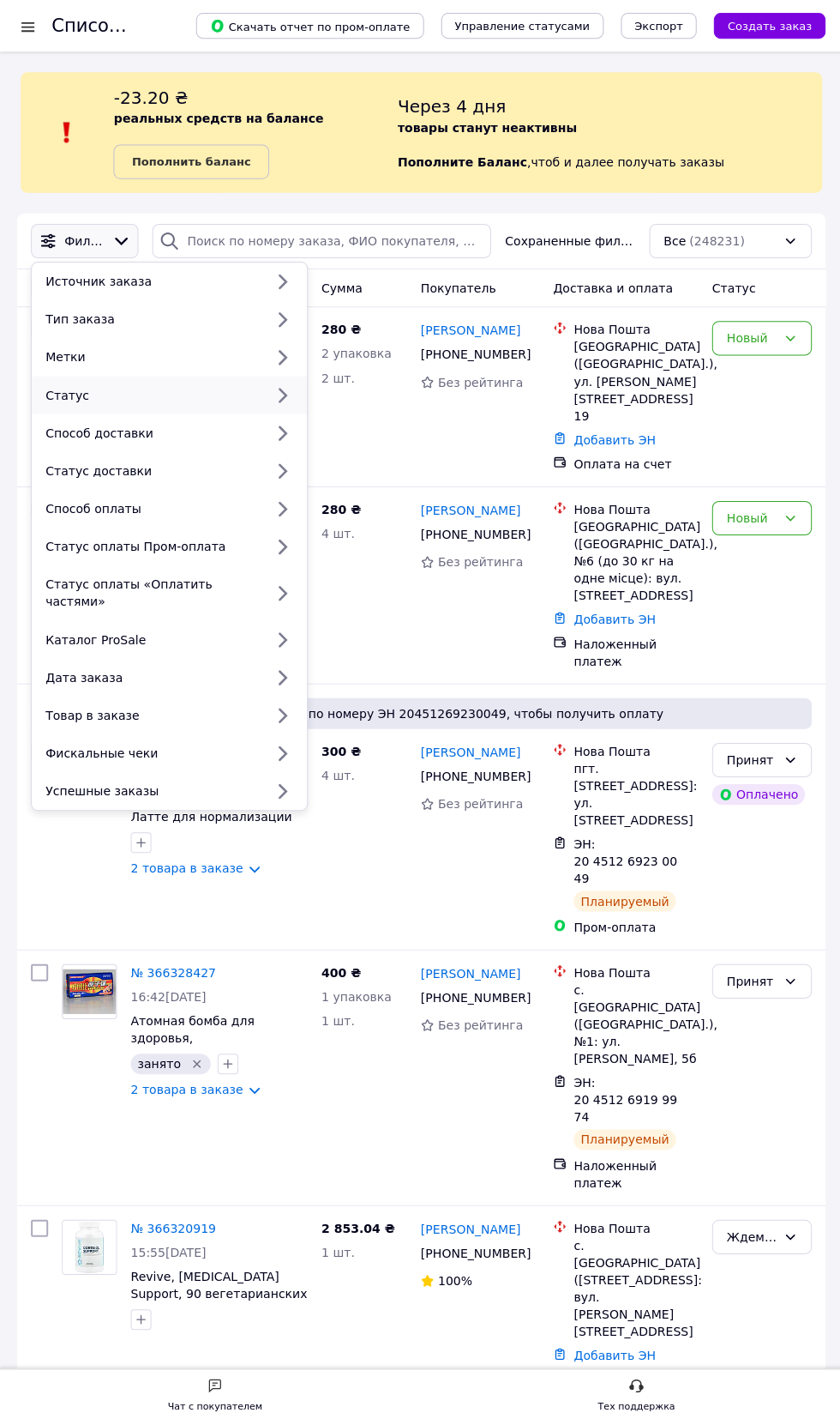
click at [247, 389] on div "Статус" at bounding box center [151, 393] width 225 height 17
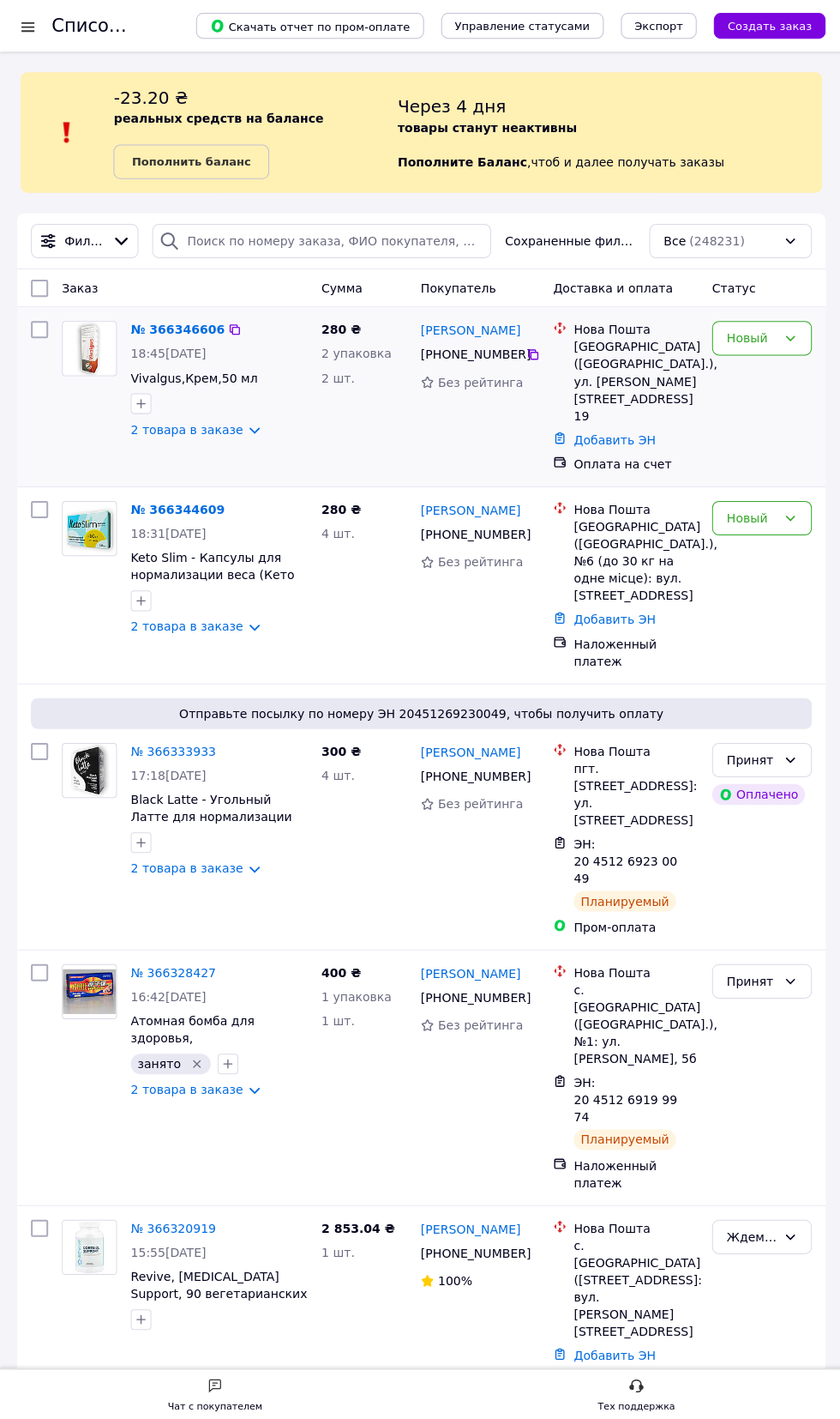
click at [770, 411] on div "Новый" at bounding box center [759, 395] width 114 height 165
paste input "365757867"
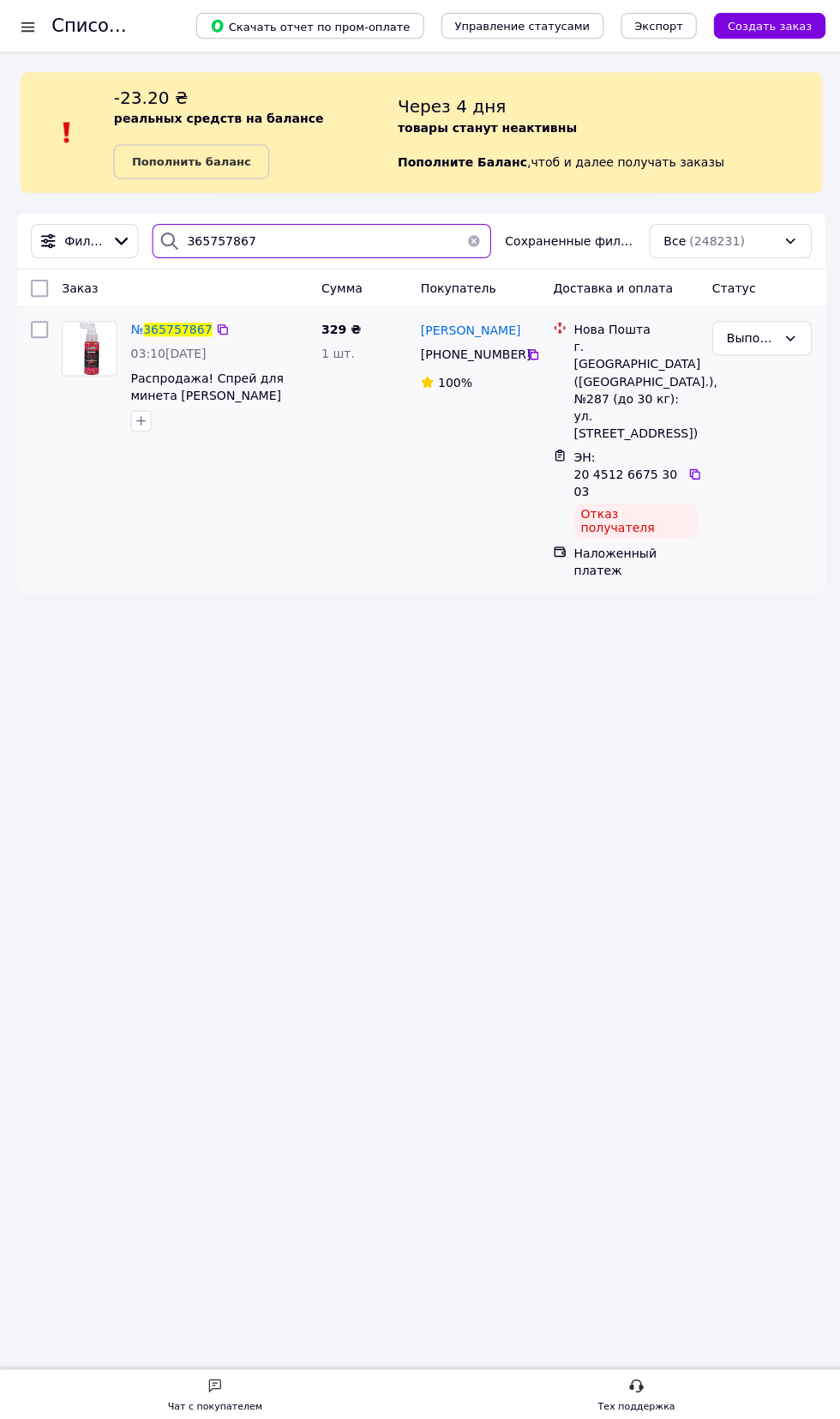
type input "365757867"
click at [172, 350] on span "03:10[DATE]" at bounding box center [168, 353] width 75 height 14
click at [167, 327] on span "365757867" at bounding box center [177, 329] width 68 height 14
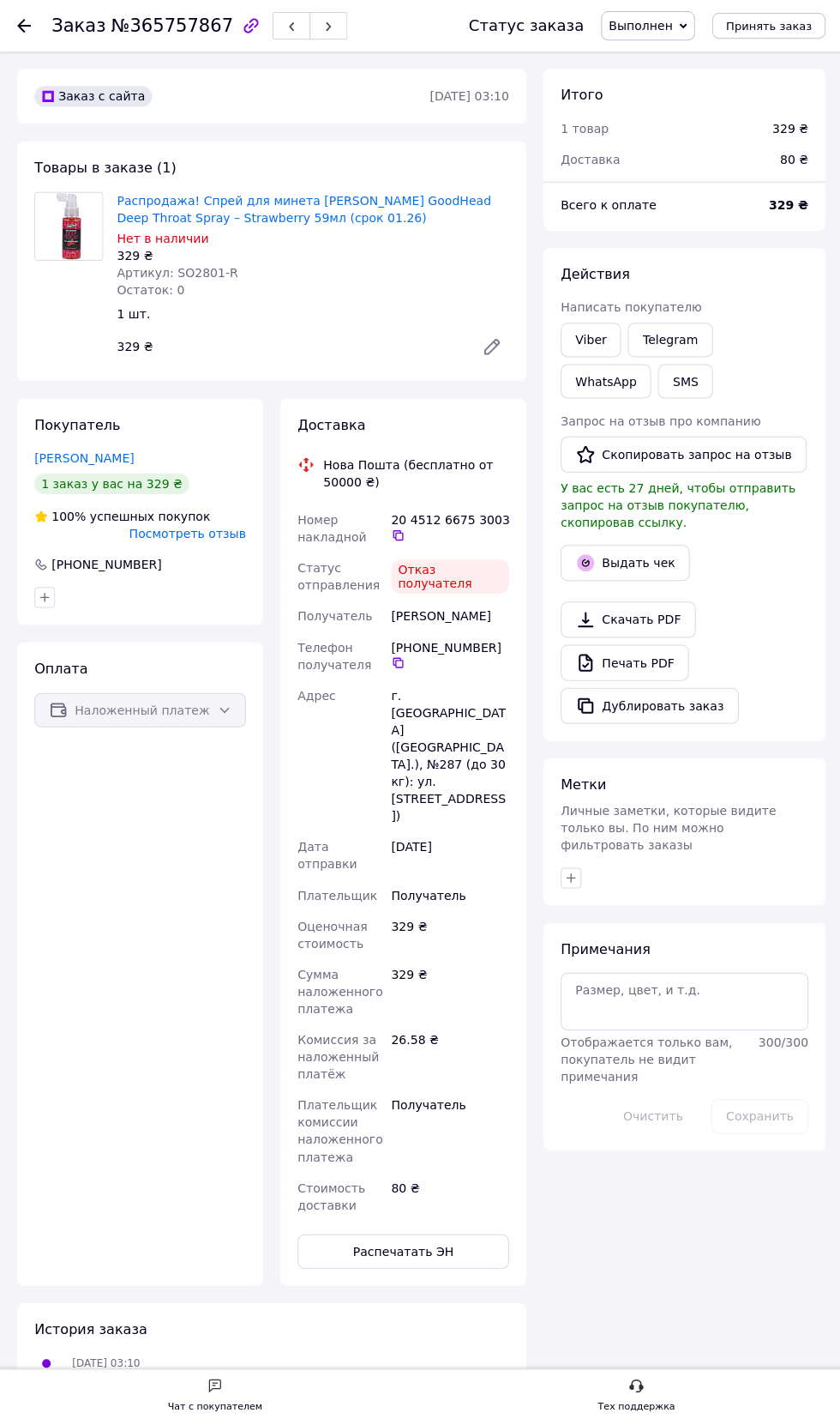
scroll to position [79, 0]
click at [396, 661] on icon at bounding box center [397, 661] width 14 height 14
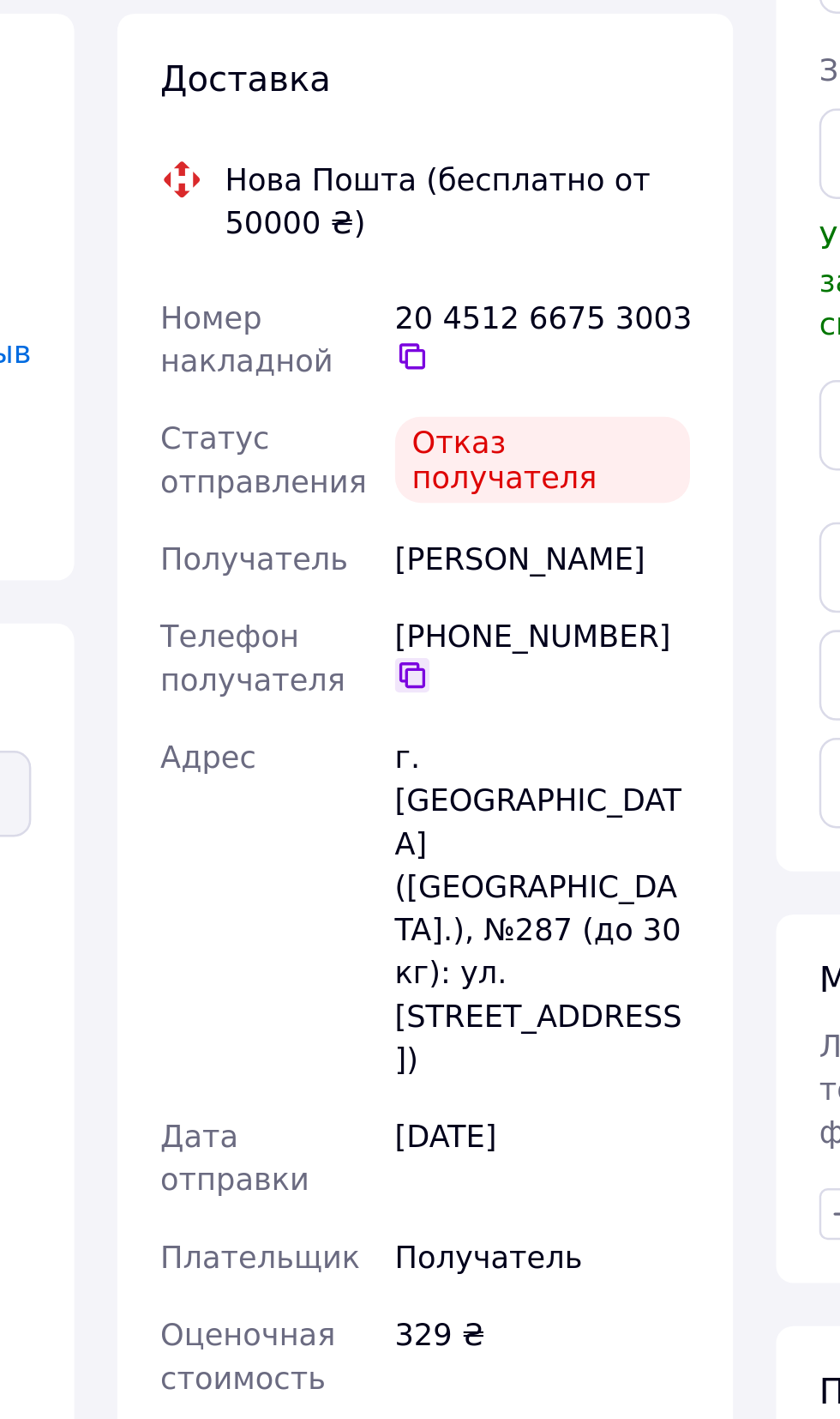
scroll to position [1, 0]
